Goal: Task Accomplishment & Management: Complete application form

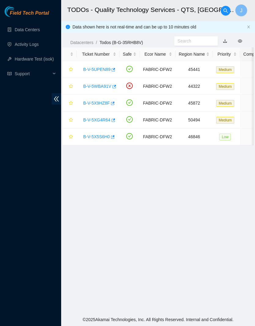
click at [106, 135] on link "B-V-5X5S6H0" at bounding box center [96, 136] width 27 height 5
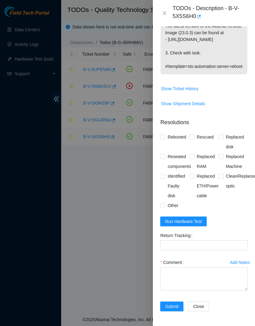
scroll to position [234, 0]
click at [200, 223] on span "Run Hardware Test" at bounding box center [183, 221] width 37 height 7
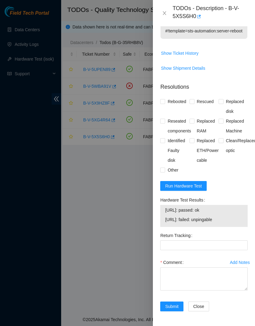
scroll to position [269, 0]
click at [198, 186] on span "Run Hardware Test" at bounding box center [183, 185] width 37 height 7
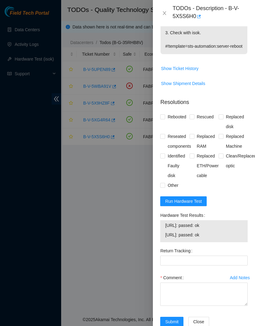
click at [175, 122] on span "Rebooted" at bounding box center [177, 117] width 24 height 10
click at [164, 119] on input "Rebooted" at bounding box center [162, 116] width 4 height 4
checkbox input "true"
click at [208, 122] on span "Rescued" at bounding box center [205, 117] width 22 height 10
click at [194, 119] on input "Rescued" at bounding box center [192, 116] width 4 height 4
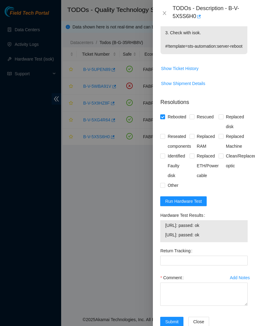
checkbox input "true"
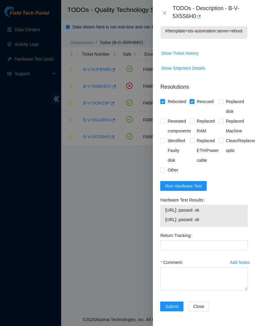
scroll to position [269, 0]
click at [212, 272] on textarea "Comment" at bounding box center [203, 278] width 87 height 23
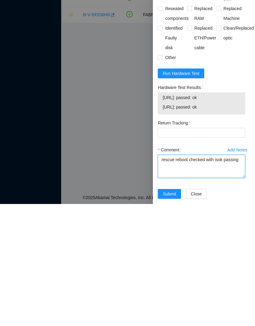
scroll to position [240, 3]
type textarea "rescue reboot checked with isok passing"
click at [167, 175] on span "Other" at bounding box center [170, 180] width 16 height 10
click at [161, 177] on input "Other" at bounding box center [159, 179] width 4 height 4
checkbox input "true"
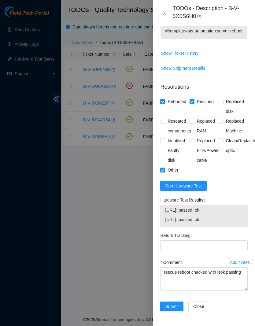
scroll to position [269, 0]
click at [174, 306] on span "Submit" at bounding box center [171, 306] width 13 height 7
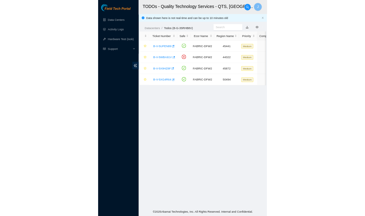
scroll to position [0, 0]
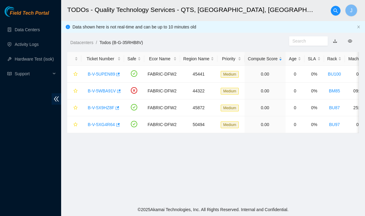
click at [28, 32] on link "Data Centers" at bounding box center [27, 29] width 25 height 5
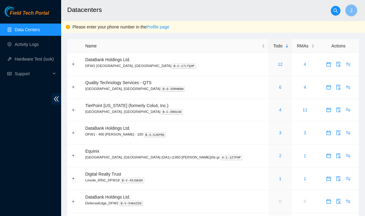
click at [255, 89] on span "audit" at bounding box center [338, 87] width 9 height 5
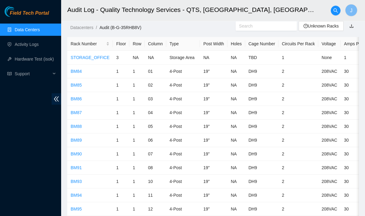
scroll to position [3, 0]
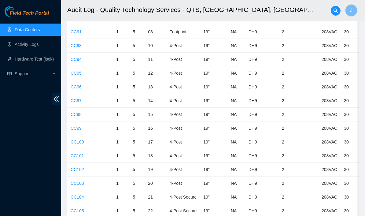
click at [81, 183] on link "CC103" at bounding box center [77, 183] width 13 height 5
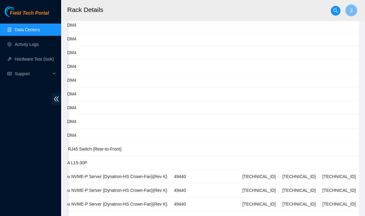
scroll to position [0, 250]
